Goal: Transaction & Acquisition: Purchase product/service

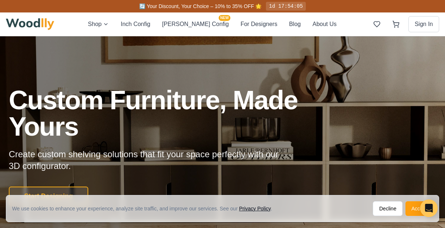
scroll to position [1381, 0]
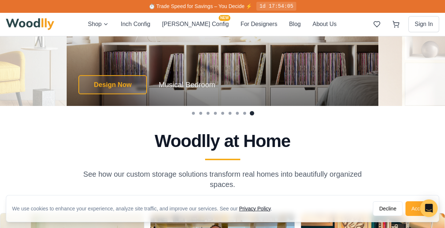
click at [413, 211] on button "Accept" at bounding box center [419, 208] width 27 height 15
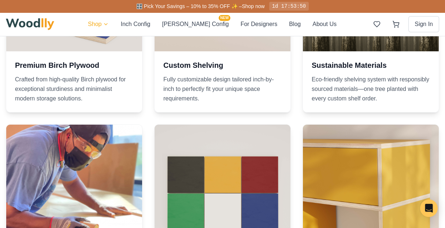
scroll to position [659, 0]
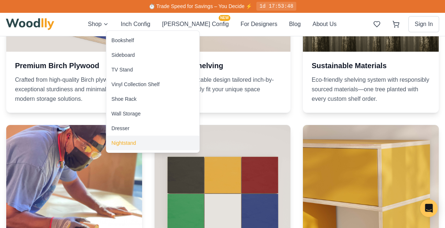
click at [135, 140] on div "Nightstand" at bounding box center [123, 142] width 25 height 7
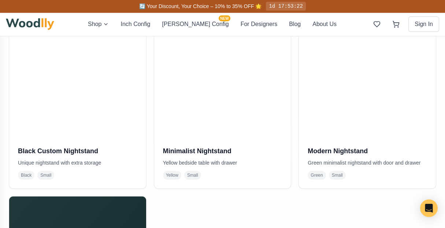
scroll to position [200, 0]
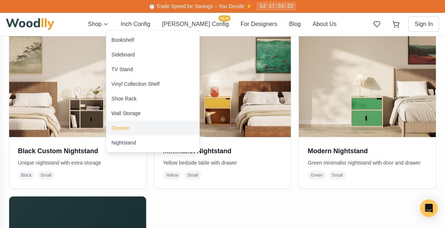
click at [133, 129] on div "Dresser" at bounding box center [152, 128] width 93 height 15
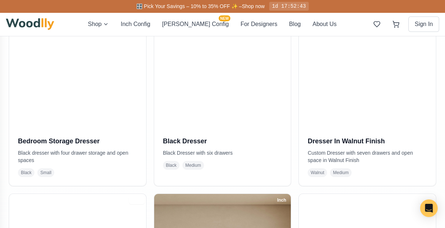
scroll to position [200, 0]
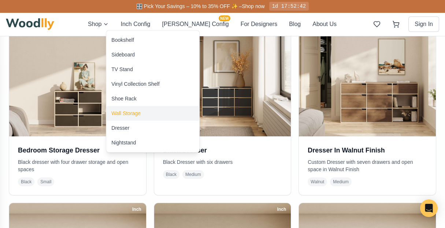
click at [139, 114] on div "Wall Storage" at bounding box center [125, 113] width 29 height 7
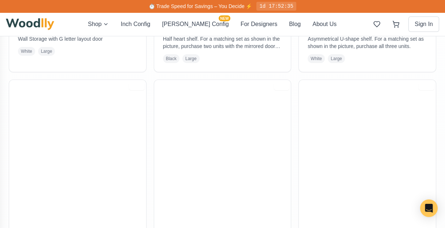
scroll to position [308, 0]
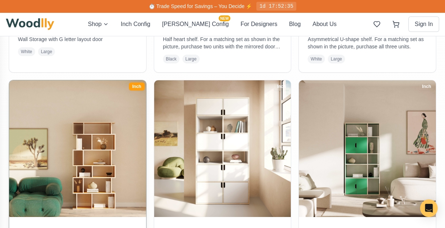
click at [120, 150] on img at bounding box center [78, 149] width 144 height 144
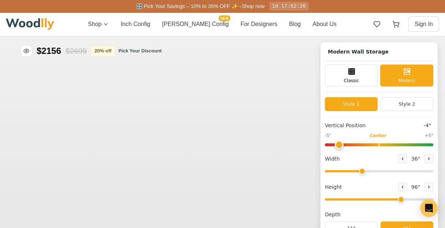
type input "-4"
type input "36"
type input "6"
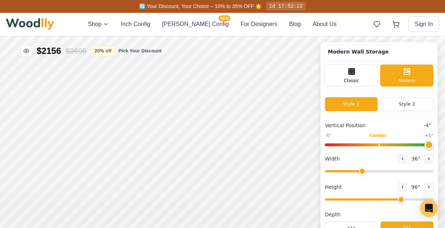
scroll to position [1, 0]
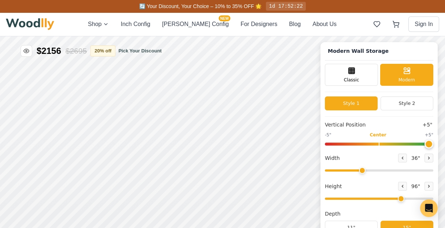
type input "5"
